Goal: Navigation & Orientation: Find specific page/section

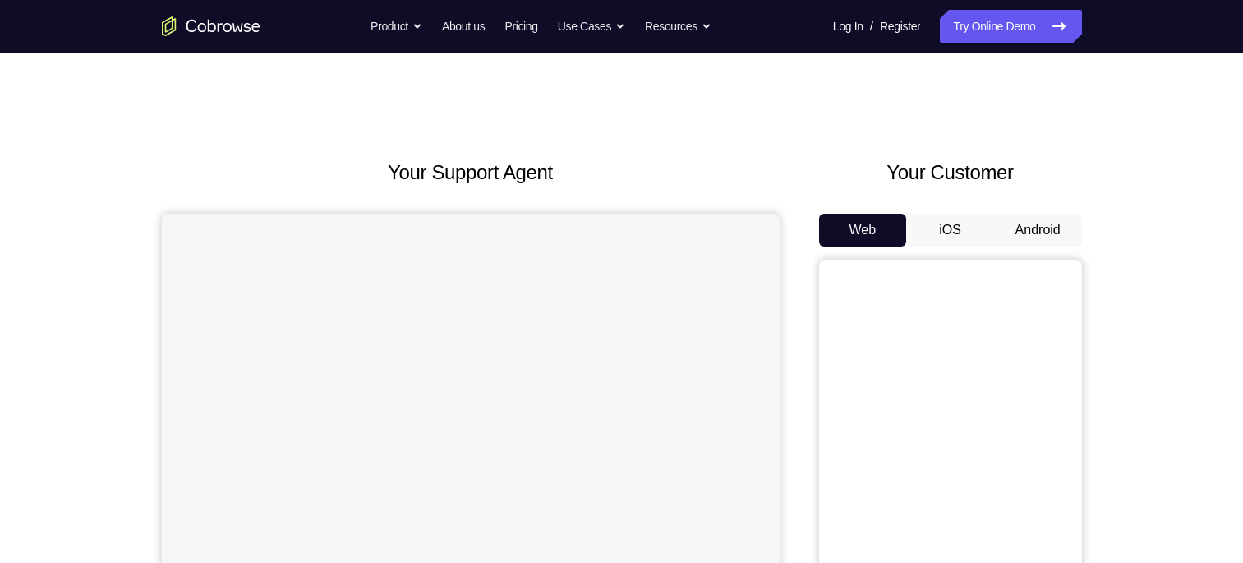
scroll to position [82, 0]
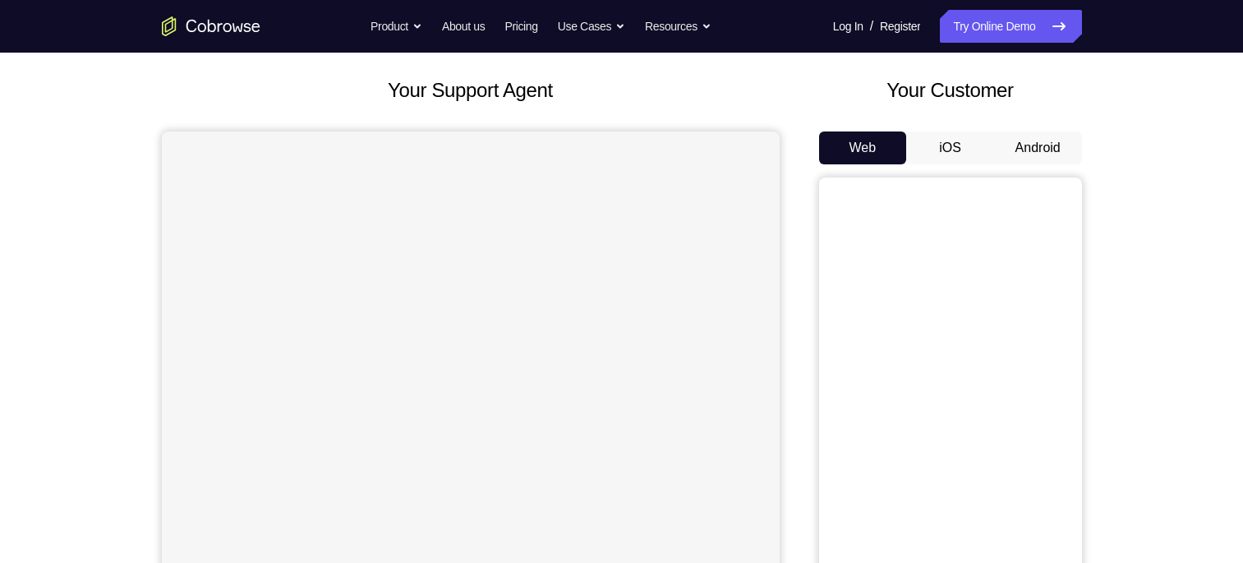
click at [1023, 148] on button "Android" at bounding box center [1038, 147] width 88 height 33
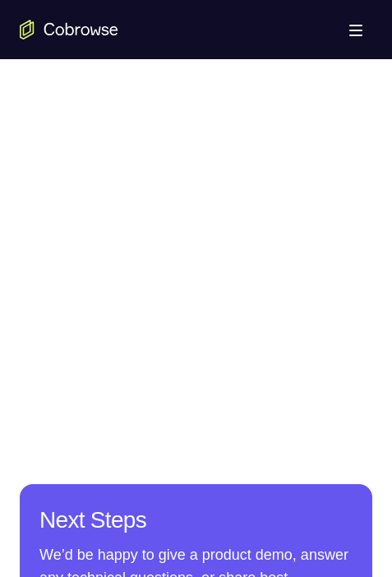
scroll to position [1068, 0]
